Goal: Transaction & Acquisition: Purchase product/service

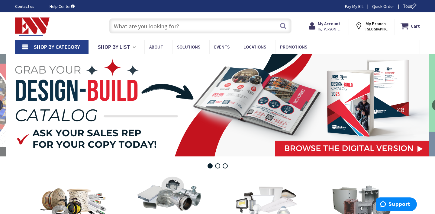
click at [380, 27] on span "[GEOGRAPHIC_DATA], [GEOGRAPHIC_DATA]" at bounding box center [378, 29] width 26 height 5
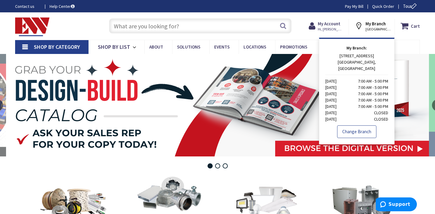
click at [365, 126] on link "Change Branch" at bounding box center [356, 132] width 39 height 13
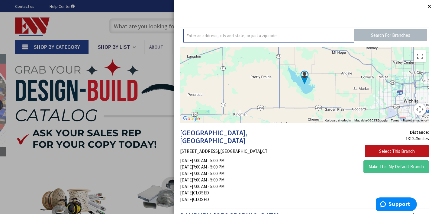
click at [284, 38] on input "text" at bounding box center [268, 36] width 171 height 14
type input "danbury"
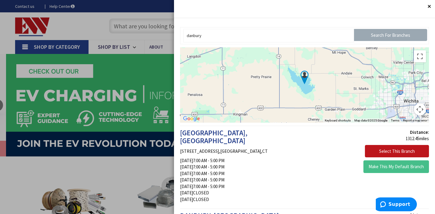
click at [372, 32] on input "Search For Branches" at bounding box center [390, 35] width 73 height 12
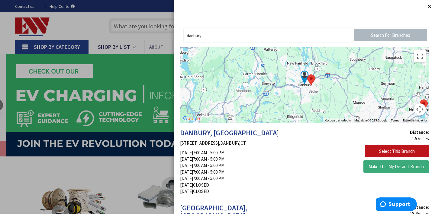
click at [387, 166] on button "Make This My Default Branch" at bounding box center [396, 167] width 66 height 13
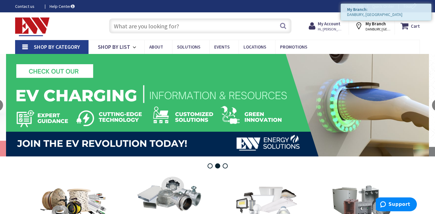
click at [127, 26] on input "text" at bounding box center [200, 25] width 182 height 15
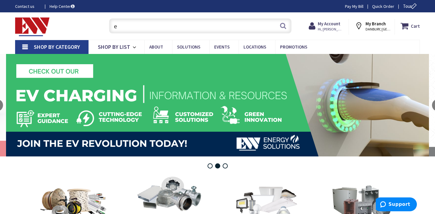
type input "ea"
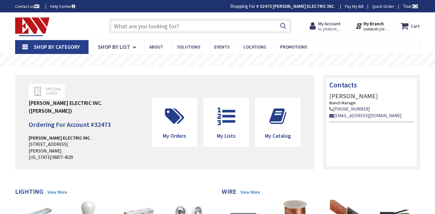
click at [123, 25] on input "text" at bounding box center [200, 25] width 182 height 15
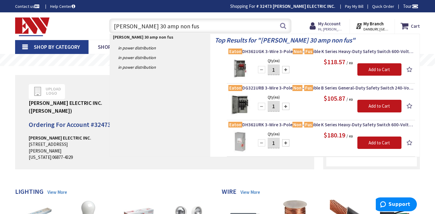
type input "eaton 30 amp non fus"
click at [37, 43] on link "Shop By Category" at bounding box center [51, 47] width 73 height 14
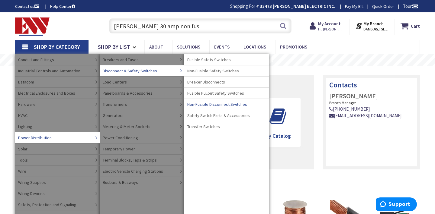
click at [204, 104] on span "Non-Fusible Disconnect Switches" at bounding box center [217, 104] width 60 height 6
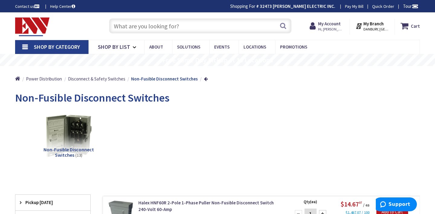
click at [48, 47] on span "Shop By Category" at bounding box center [57, 46] width 46 height 7
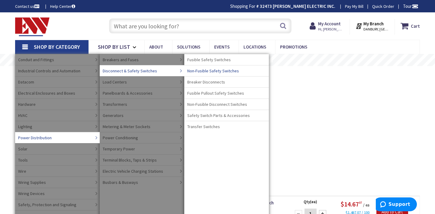
click at [194, 72] on span "Non-Fusible Safety Switches" at bounding box center [213, 71] width 52 height 6
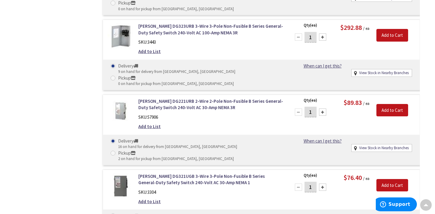
scroll to position [628, 0]
click at [193, 173] on link "Eaton DG321UGB 3-Wire 3-Pole Non-Fusible B Series General-Duty Safety Switch 24…" at bounding box center [210, 179] width 145 height 13
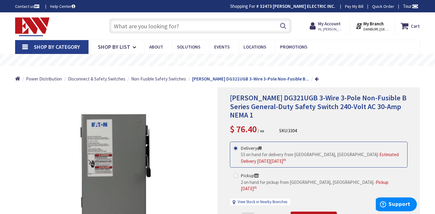
click at [158, 24] on input "text" at bounding box center [200, 25] width 182 height 15
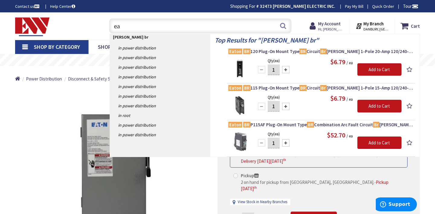
type input "e"
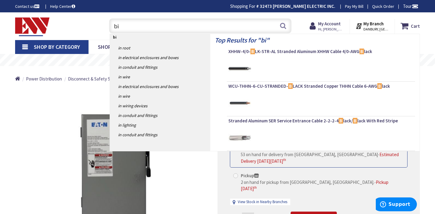
type input "bit"
